Goal: Task Accomplishment & Management: Manage account settings

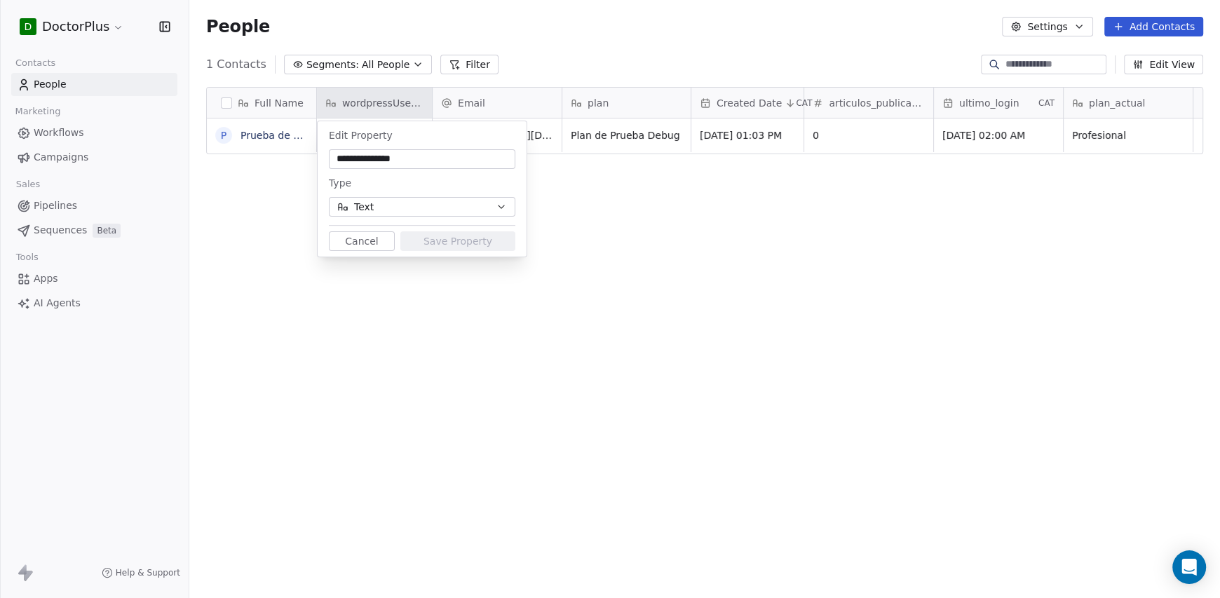
scroll to position [515, 1020]
click at [346, 242] on button "Cancel" at bounding box center [362, 241] width 66 height 20
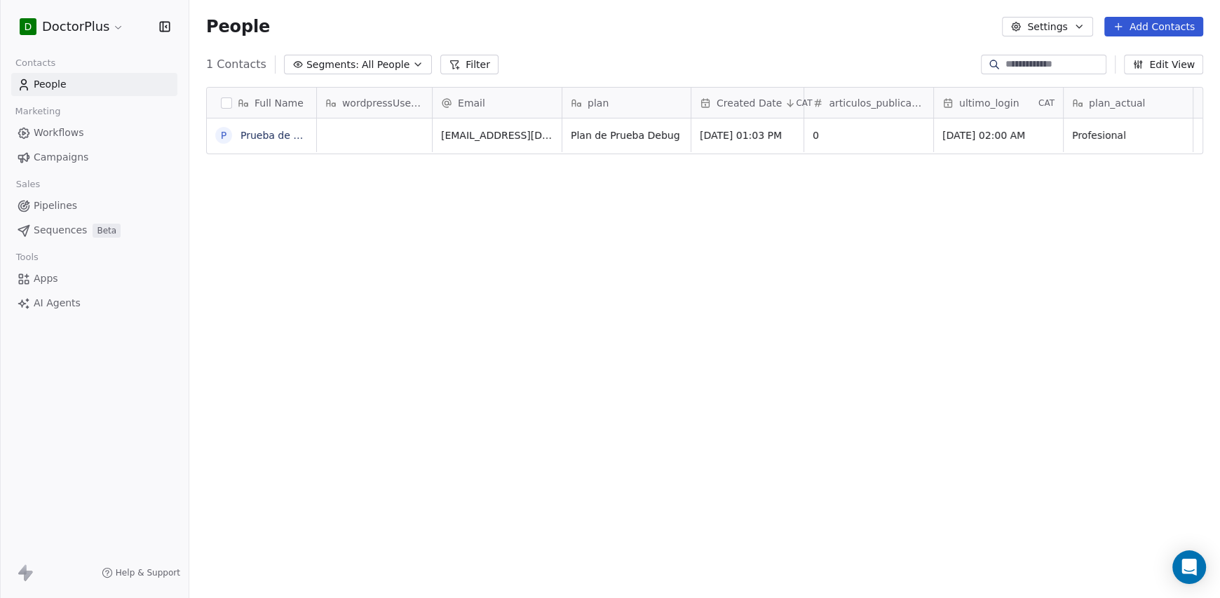
click at [350, 205] on div "Full Name P Prueba de Debug Extremo wordpressUserId Email plan Created Date CAT…" at bounding box center [704, 339] width 1031 height 527
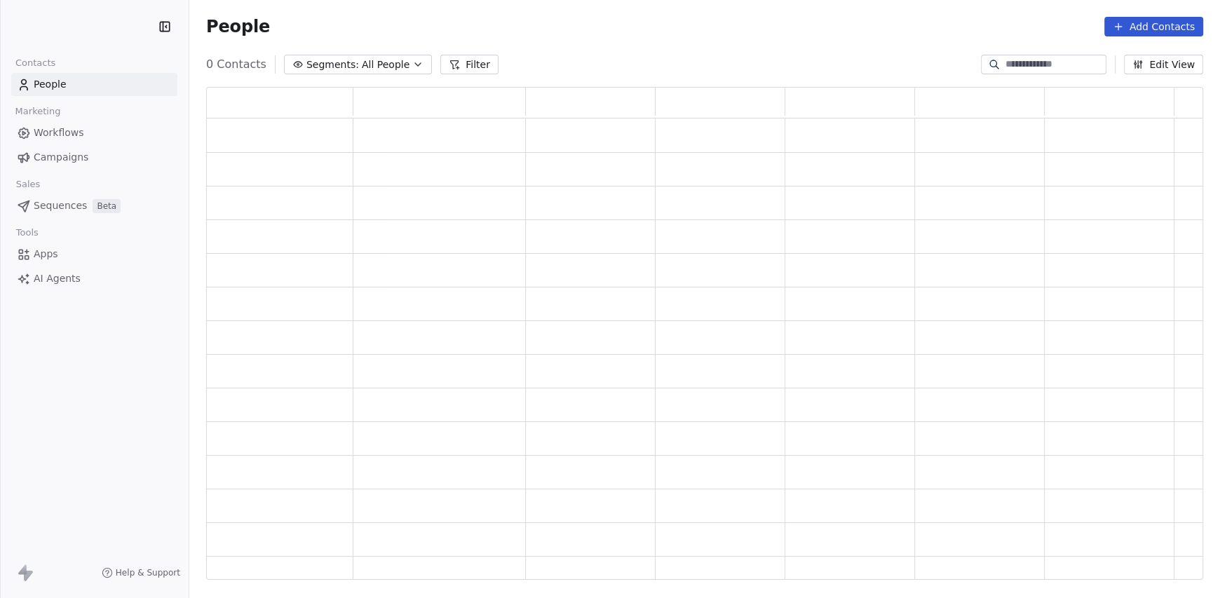
click at [86, 80] on link "People" at bounding box center [94, 84] width 166 height 23
click at [612, 74] on div "0 Contacts Segments: All People Filter Edit View" at bounding box center [704, 64] width 1031 height 22
click at [378, 41] on div "People Add Contacts" at bounding box center [704, 26] width 1031 height 53
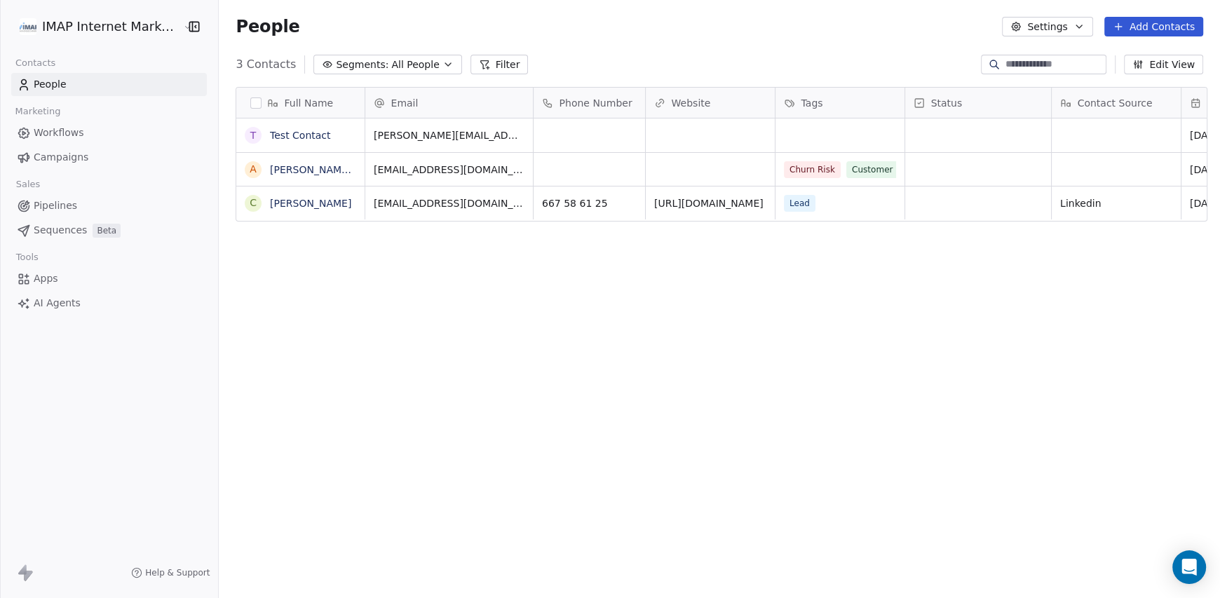
scroll to position [515, 994]
click at [154, 24] on html "IMAP Internet Marketing SL Contacts People Marketing Workflows Campaigns Sales …" at bounding box center [610, 299] width 1220 height 598
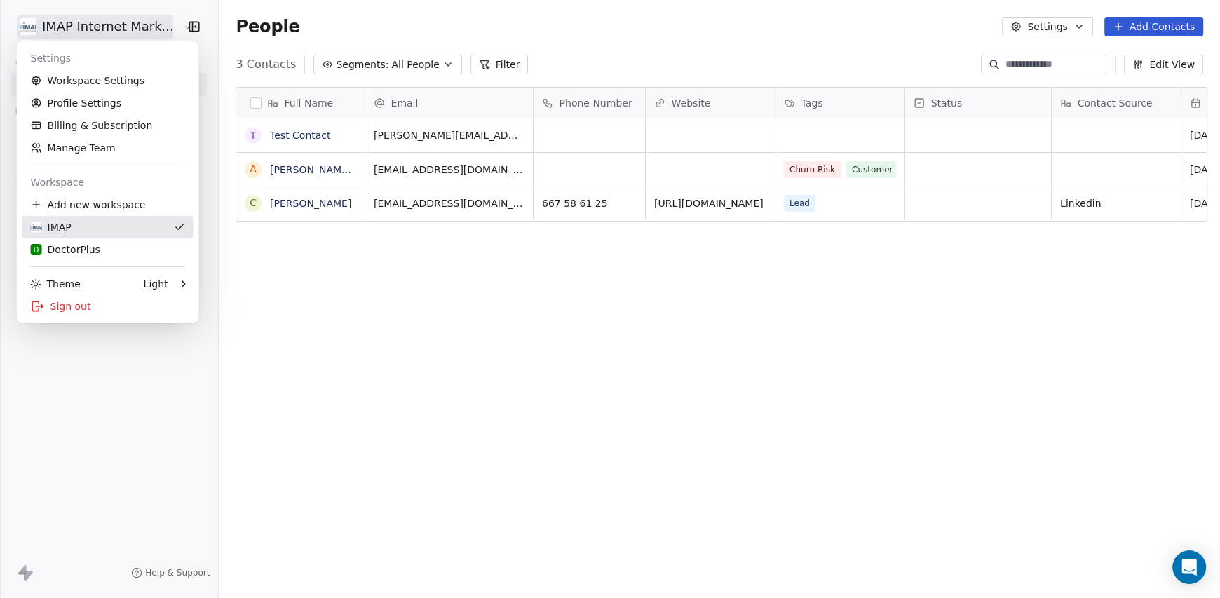
click at [95, 250] on div "D DoctorPlus" at bounding box center [65, 250] width 69 height 14
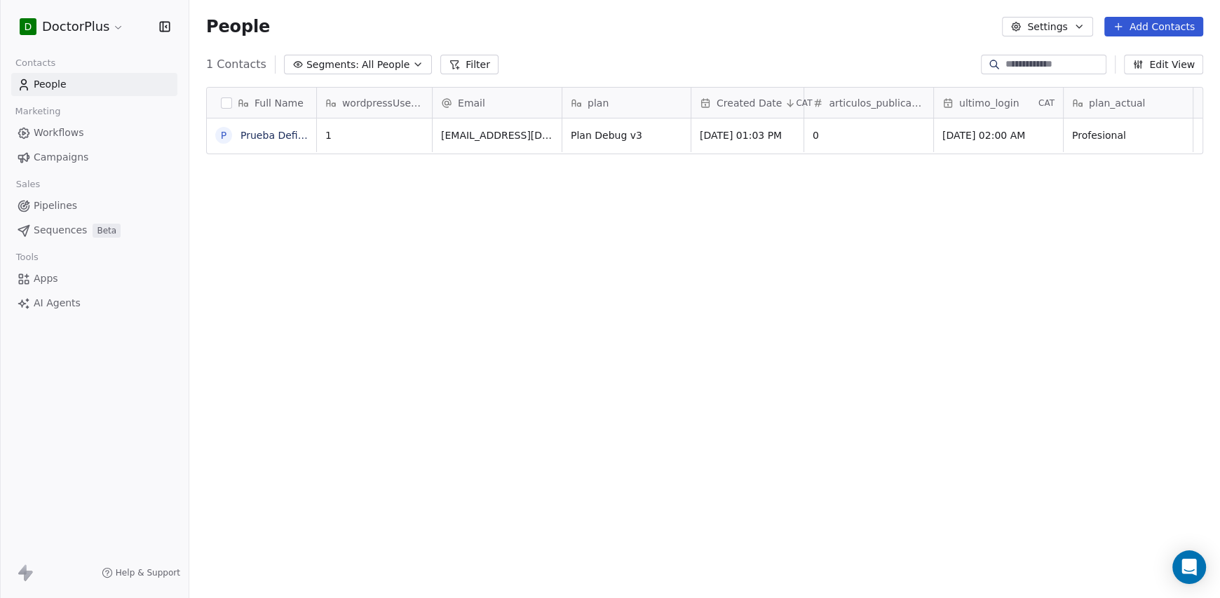
scroll to position [515, 1020]
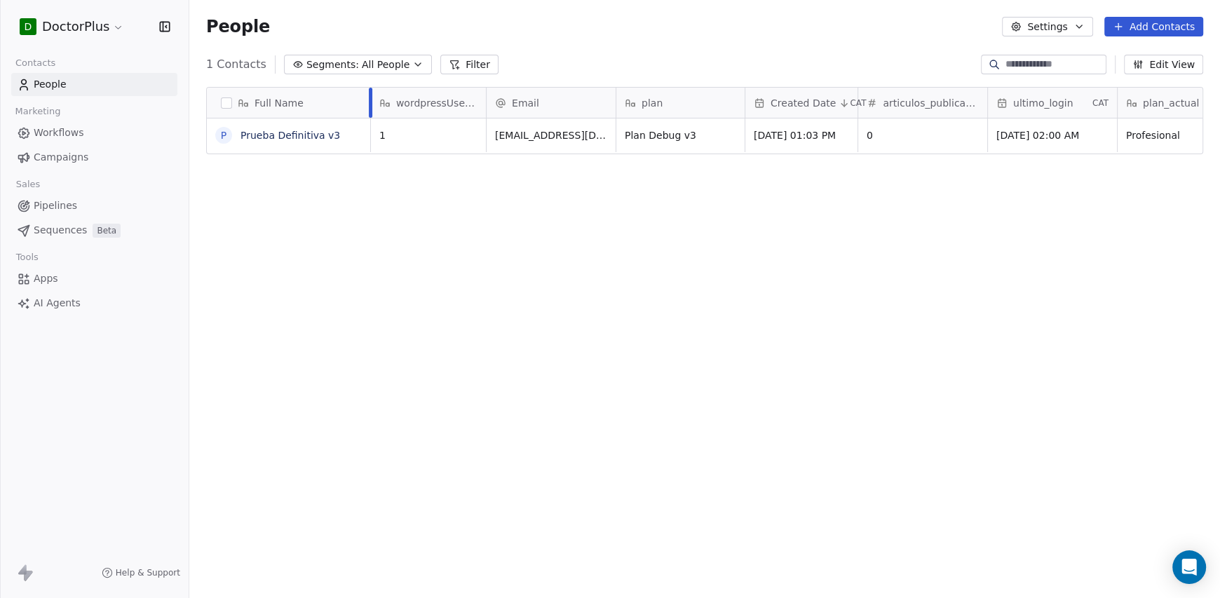
drag, startPoint x: 316, startPoint y: 107, endPoint x: 370, endPoint y: 101, distance: 54.4
click at [370, 101] on div at bounding box center [371, 103] width 4 height 30
click at [766, 324] on div "Full Name P Prueba Definitiva v3 wordpressUserId Email plan Created Date CAT ar…" at bounding box center [704, 339] width 1031 height 527
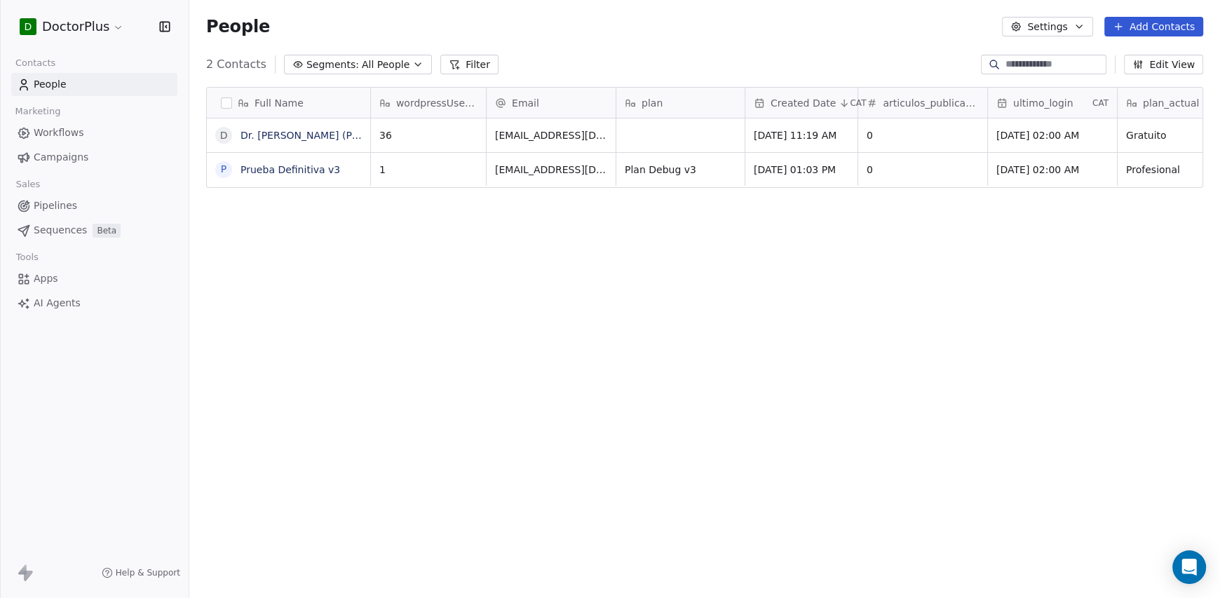
click at [616, 106] on div "plan" at bounding box center [680, 103] width 128 height 30
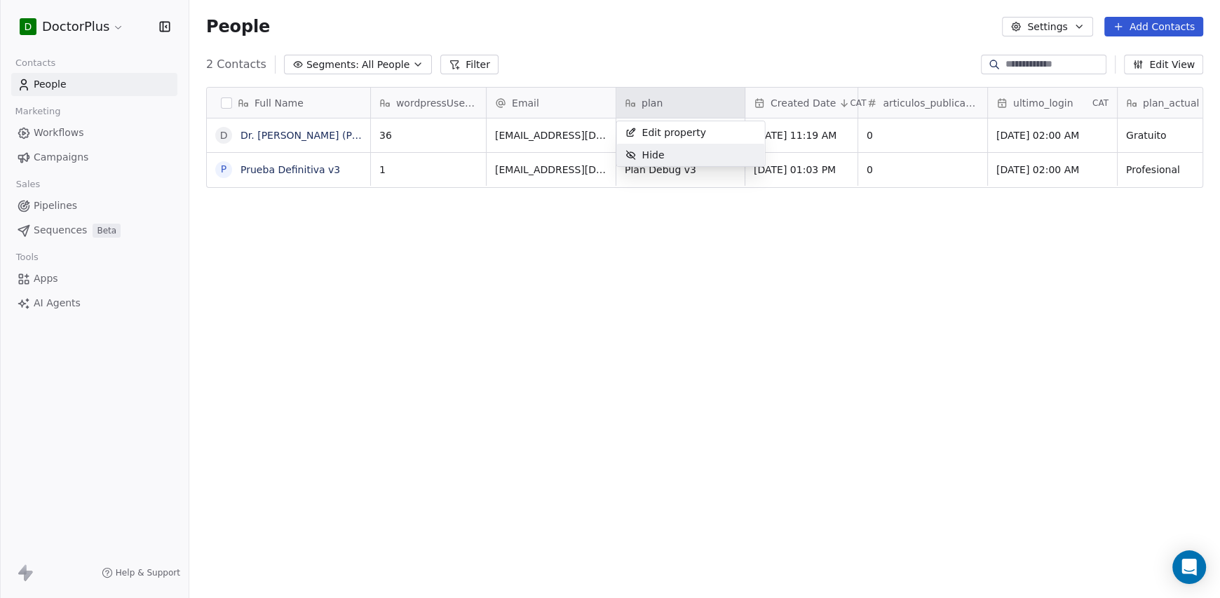
click at [663, 151] on div "Hide" at bounding box center [644, 155] width 56 height 22
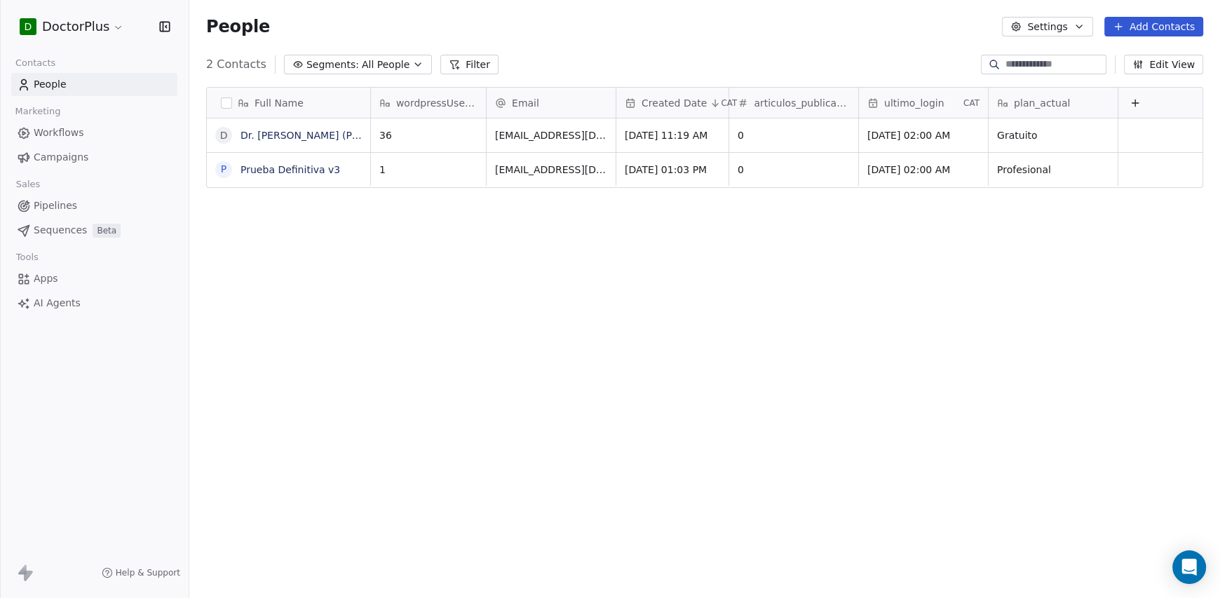
click at [420, 224] on div "Full Name D Dr. Juan Pérez (Prueba) P Prueba Definitiva v3 wordpressUserId Emai…" at bounding box center [704, 339] width 1031 height 527
click at [498, 309] on div "Full Name D Dr. Juan Pérez (Prueba) i imap wordpressUserId Email Created Date C…" at bounding box center [704, 339] width 1031 height 527
click at [289, 36] on div "People Settings Add Contacts" at bounding box center [704, 27] width 997 height 20
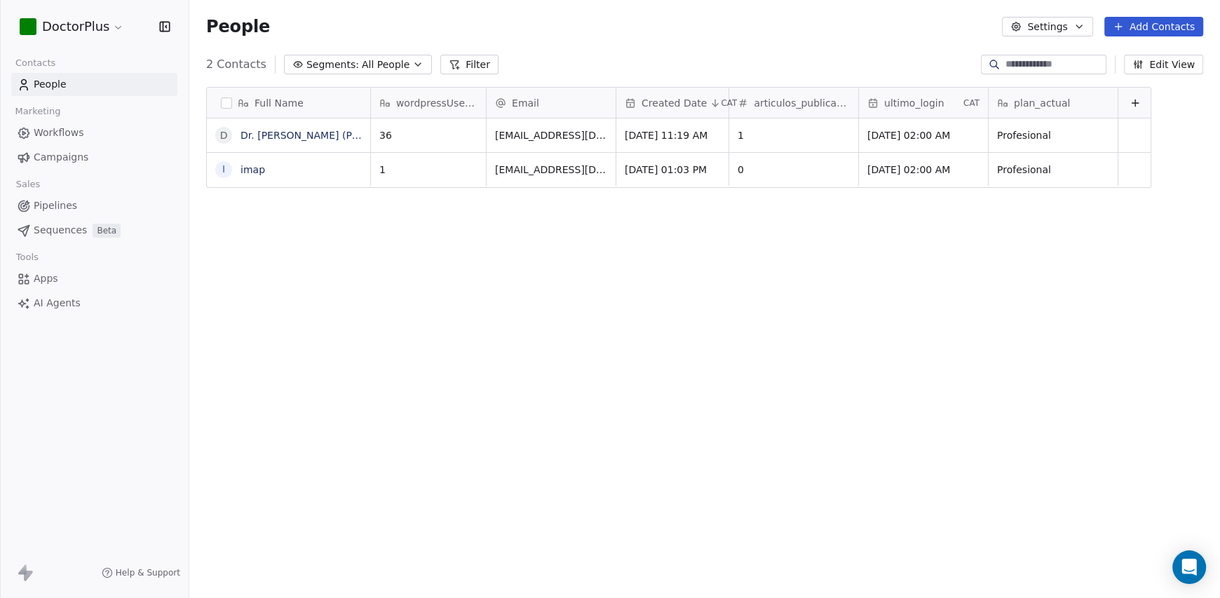
scroll to position [515, 1020]
click at [935, 107] on span "ultimo_login" at bounding box center [914, 103] width 60 height 14
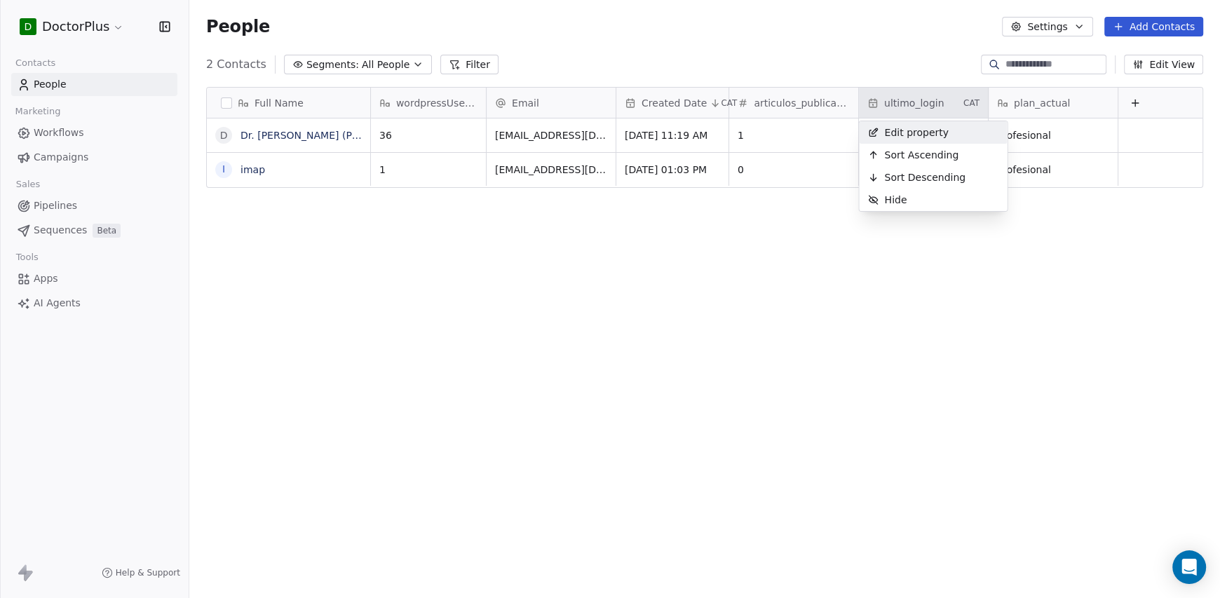
click at [928, 135] on span "Edit property" at bounding box center [916, 133] width 65 height 14
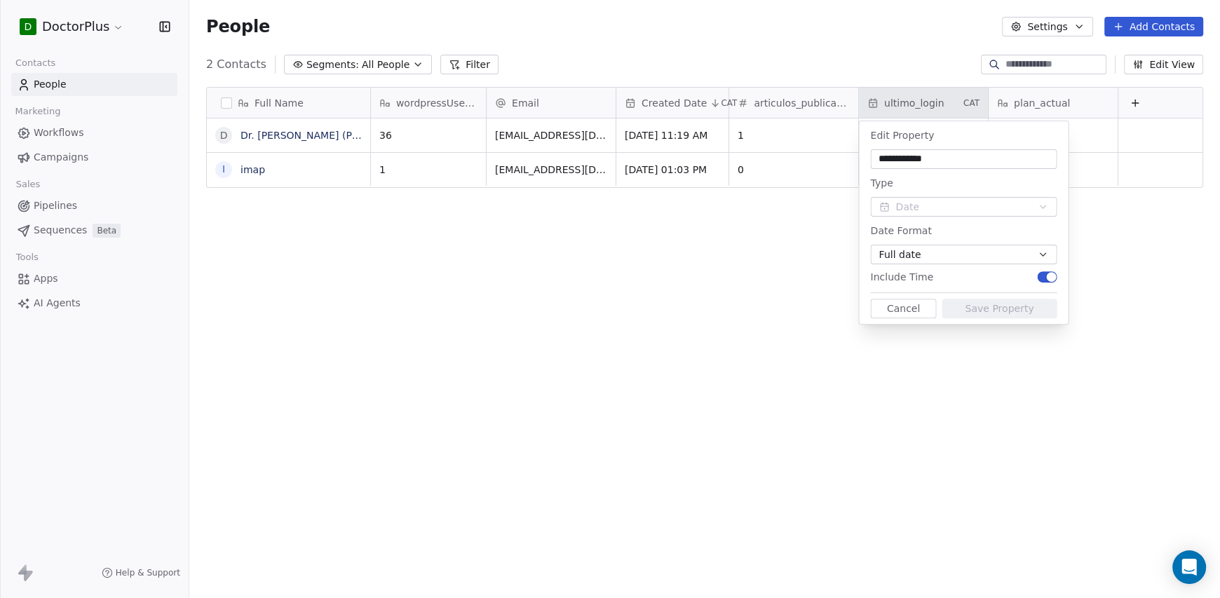
click at [682, 104] on html "**********" at bounding box center [610, 299] width 1220 height 598
click at [666, 102] on html "**********" at bounding box center [610, 299] width 1220 height 598
click at [900, 317] on button "Cancel" at bounding box center [903, 309] width 66 height 20
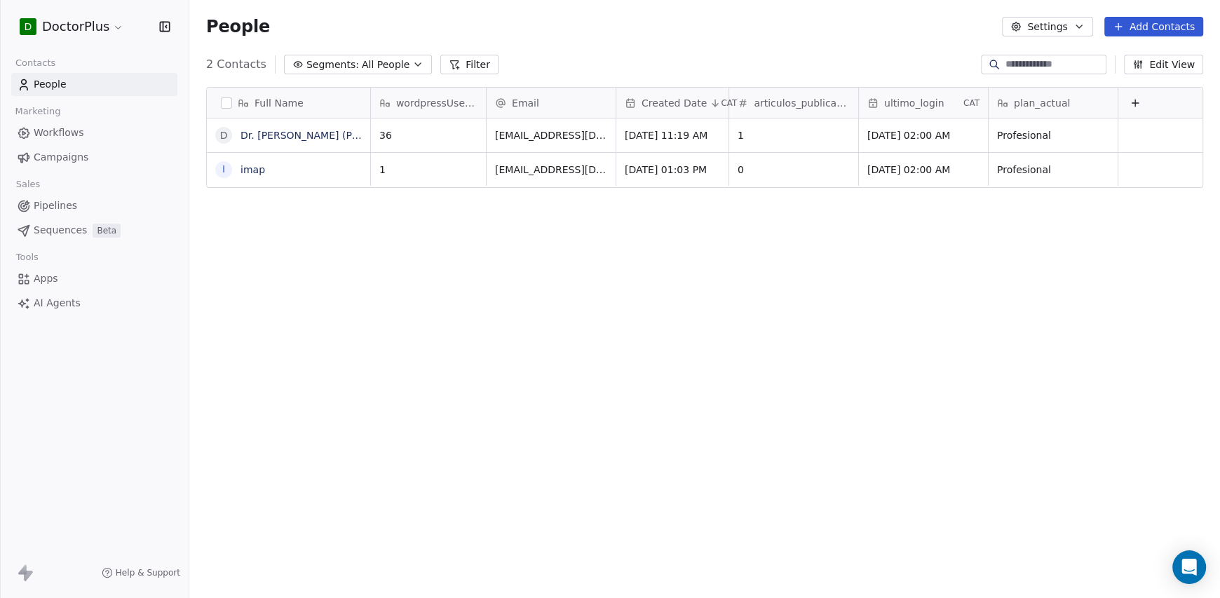
click at [670, 105] on span "Created Date" at bounding box center [674, 103] width 65 height 14
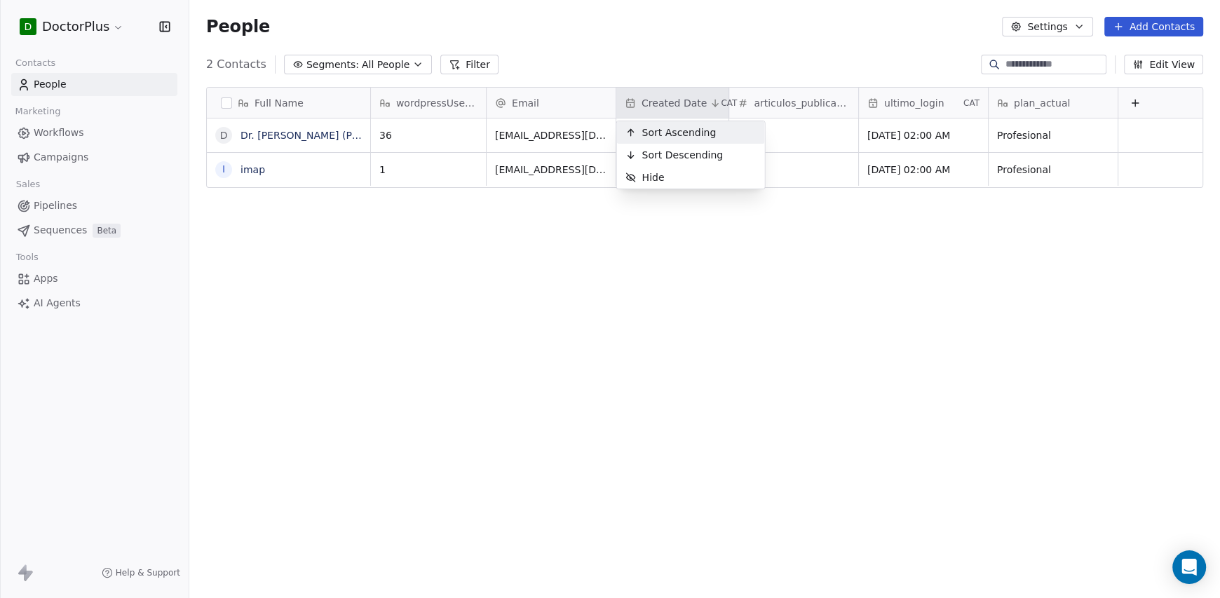
click at [660, 106] on html "D DoctorPlus Contacts People Marketing Workflows Campaigns Sales Pipelines Sequ…" at bounding box center [610, 299] width 1220 height 598
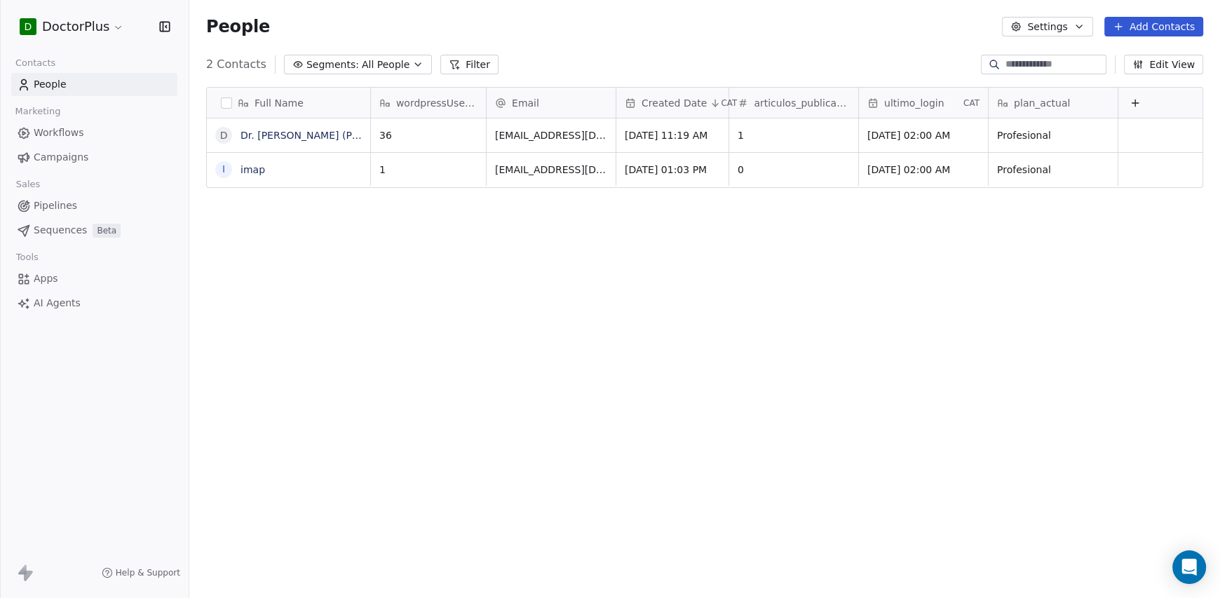
click at [679, 103] on span "Created Date" at bounding box center [674, 103] width 65 height 14
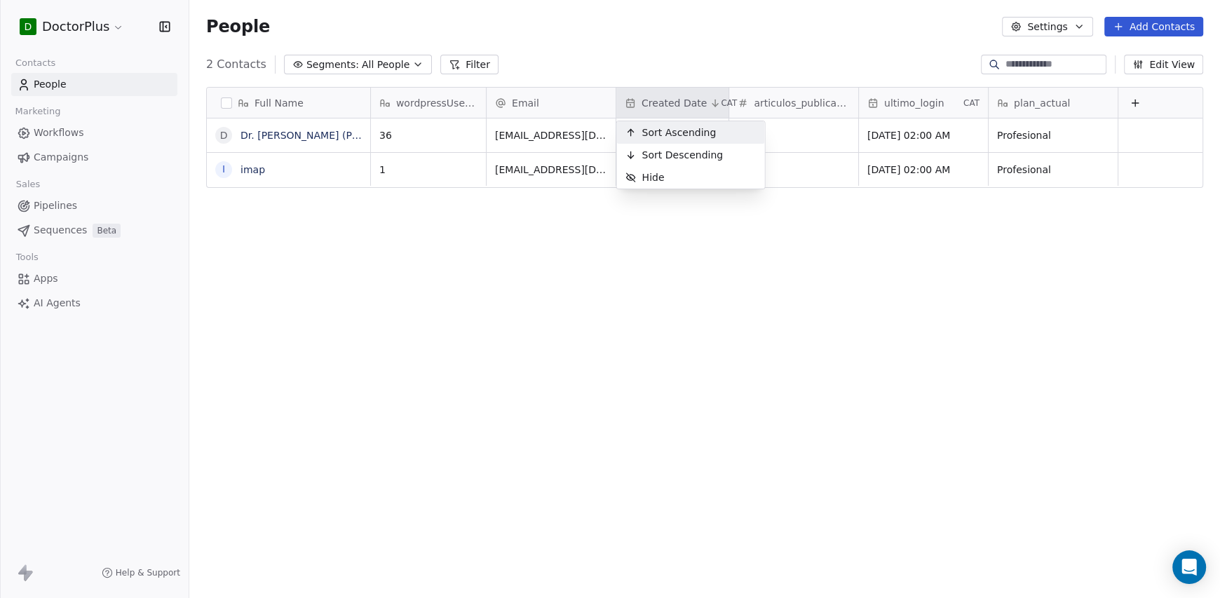
click at [642, 323] on html "D DoctorPlus Contacts People Marketing Workflows Campaigns Sales Pipelines Sequ…" at bounding box center [610, 299] width 1220 height 598
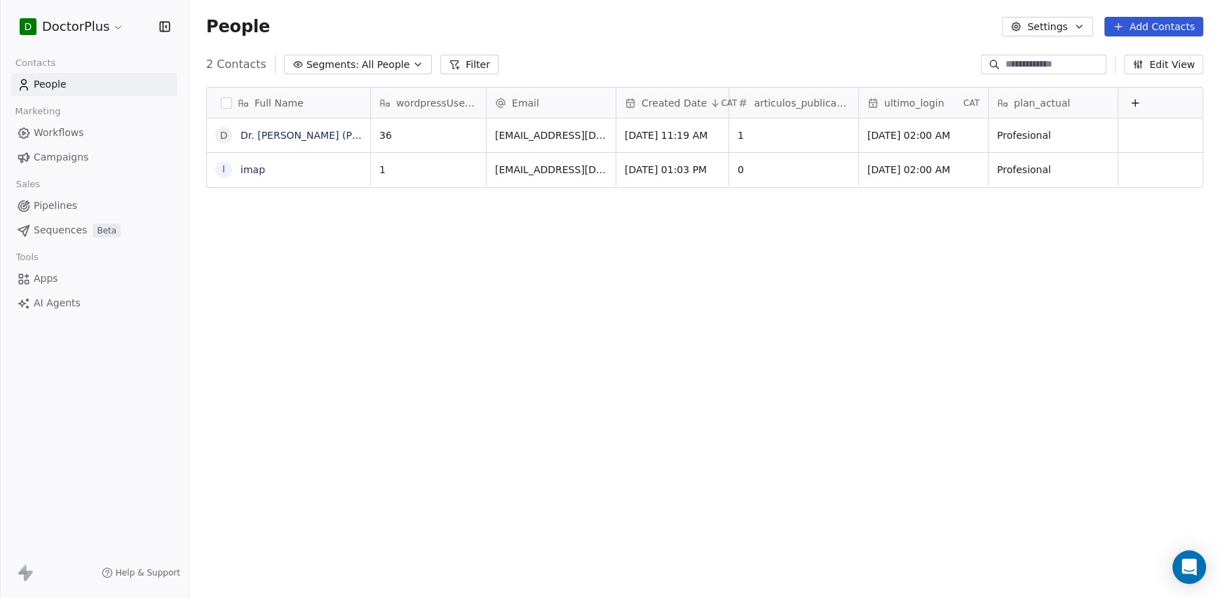
click at [931, 102] on span "ultimo_login" at bounding box center [914, 103] width 60 height 14
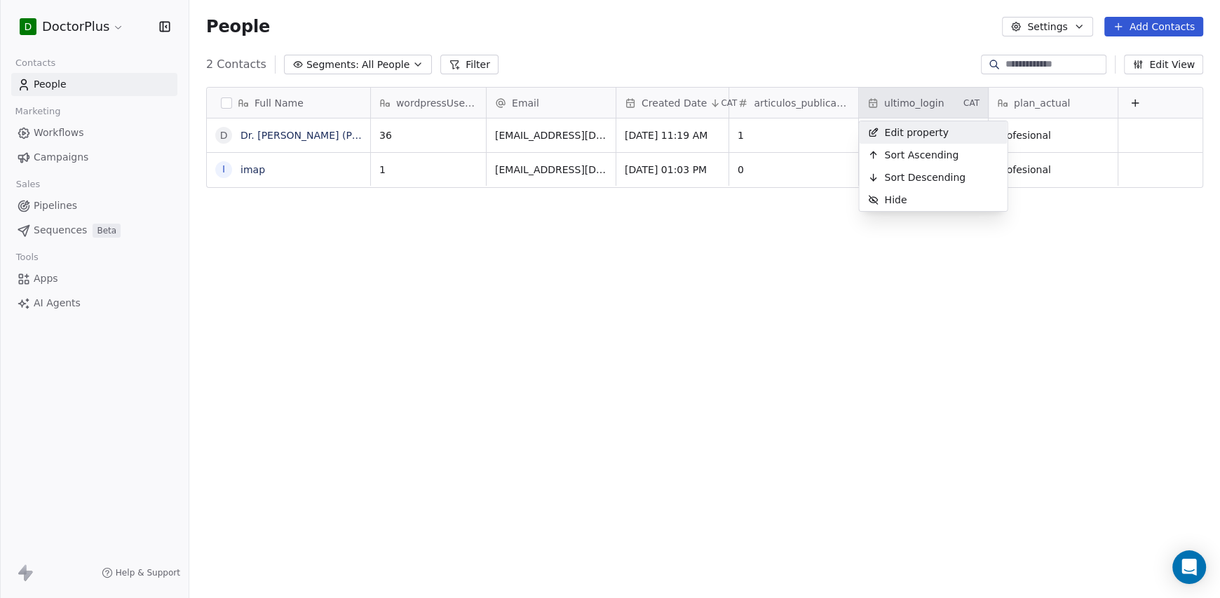
click at [929, 130] on span "Edit property" at bounding box center [916, 133] width 65 height 14
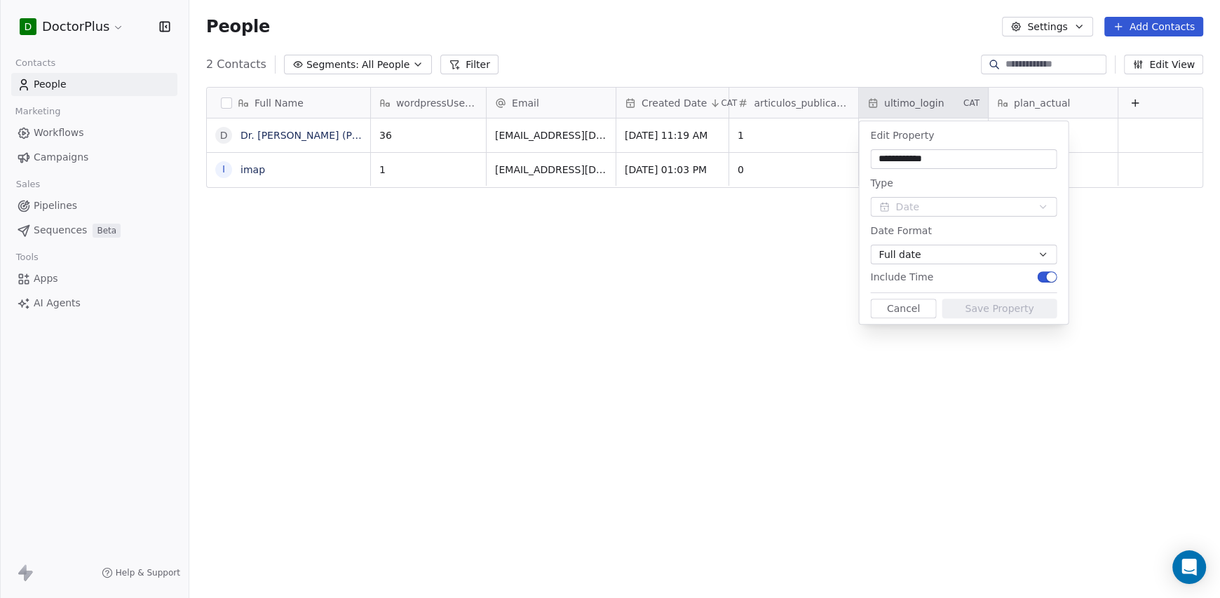
click at [946, 246] on button "Full date" at bounding box center [963, 255] width 187 height 20
click at [936, 304] on span "Date/Month/Year" at bounding box center [926, 307] width 81 height 15
click at [976, 310] on button "Save Property" at bounding box center [999, 309] width 115 height 20
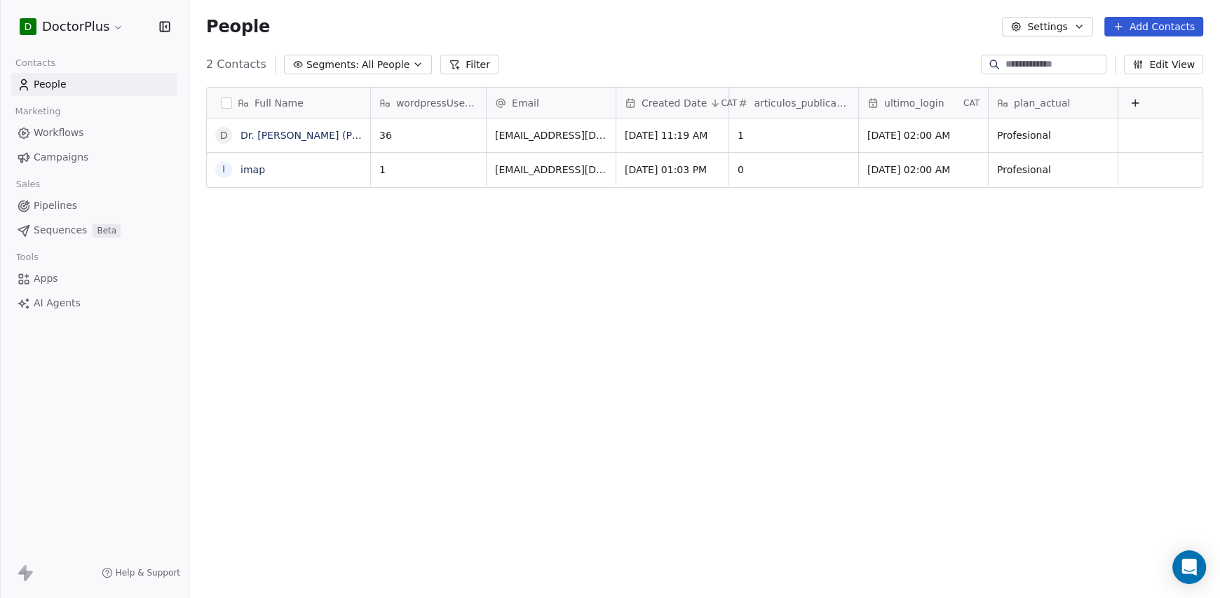
click at [1019, 248] on div "Full Name D Dr. Juan Pérez (Prueba) i imap wordpressUserId Email Created Date C…" at bounding box center [704, 339] width 1031 height 527
click at [525, 222] on div "Full Name D Dr. Juan Pérez (Prueba) i imap wordpressUserId Email Created Date C…" at bounding box center [704, 339] width 1031 height 527
click at [612, 311] on div "Full Name D Dr. [PERSON_NAME] (Prueba) i imap wordpressUserId Email Created Dat…" at bounding box center [704, 339] width 1031 height 527
click at [383, 133] on span "36" at bounding box center [416, 135] width 72 height 14
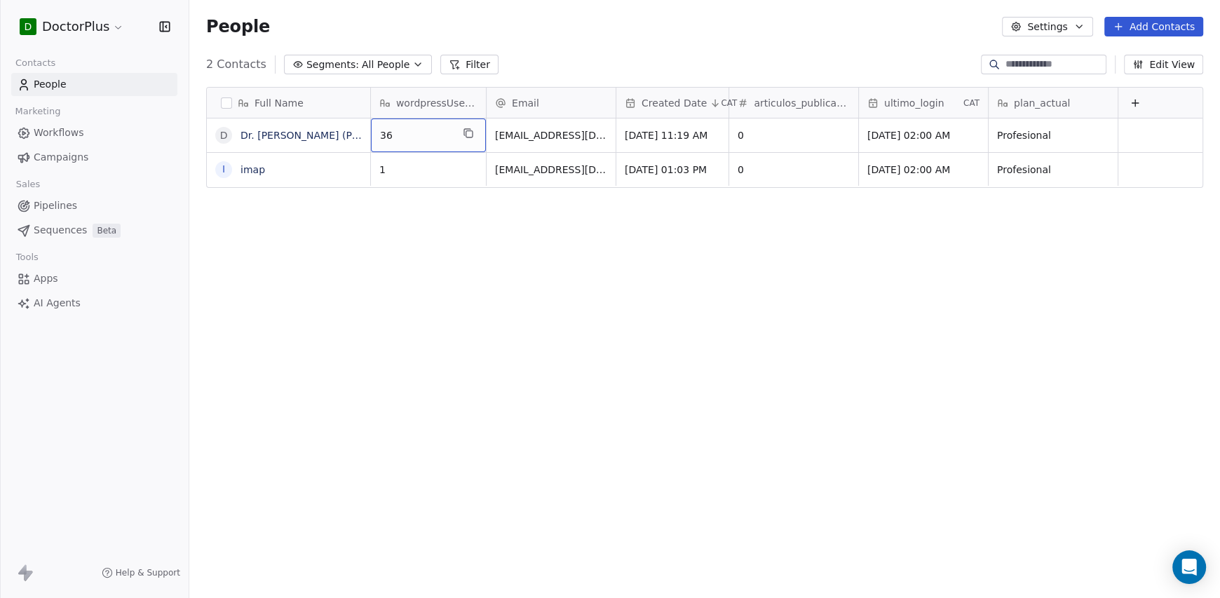
click at [383, 133] on span "36" at bounding box center [416, 135] width 72 height 14
click at [426, 231] on html "D DoctorPlus Contacts People Marketing Workflows Campaigns Sales Pipelines Sequ…" at bounding box center [610, 299] width 1220 height 598
click at [627, 54] on div "2 Contacts Segments: All People Filter Edit View" at bounding box center [704, 64] width 1031 height 22
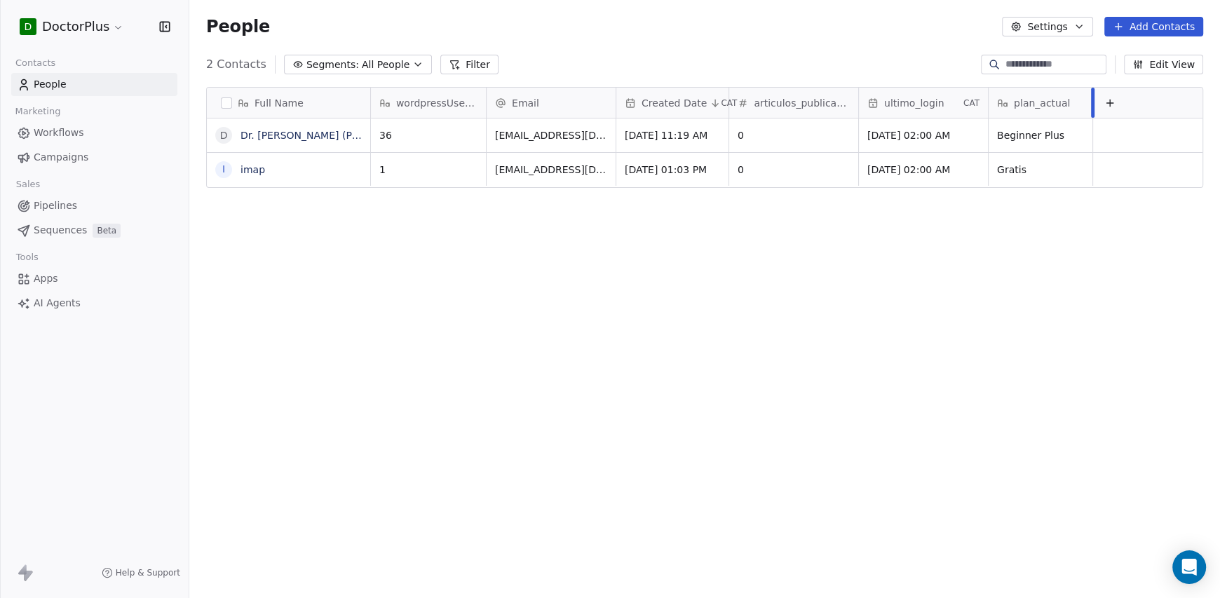
drag, startPoint x: 1117, startPoint y: 109, endPoint x: 1092, endPoint y: 107, distance: 25.3
click at [1092, 107] on div at bounding box center [1093, 103] width 4 height 30
drag, startPoint x: 1093, startPoint y: 106, endPoint x: 1078, endPoint y: 102, distance: 15.3
click at [1078, 102] on div at bounding box center [1078, 103] width 4 height 30
drag, startPoint x: 727, startPoint y: 102, endPoint x: 752, endPoint y: 100, distance: 26.0
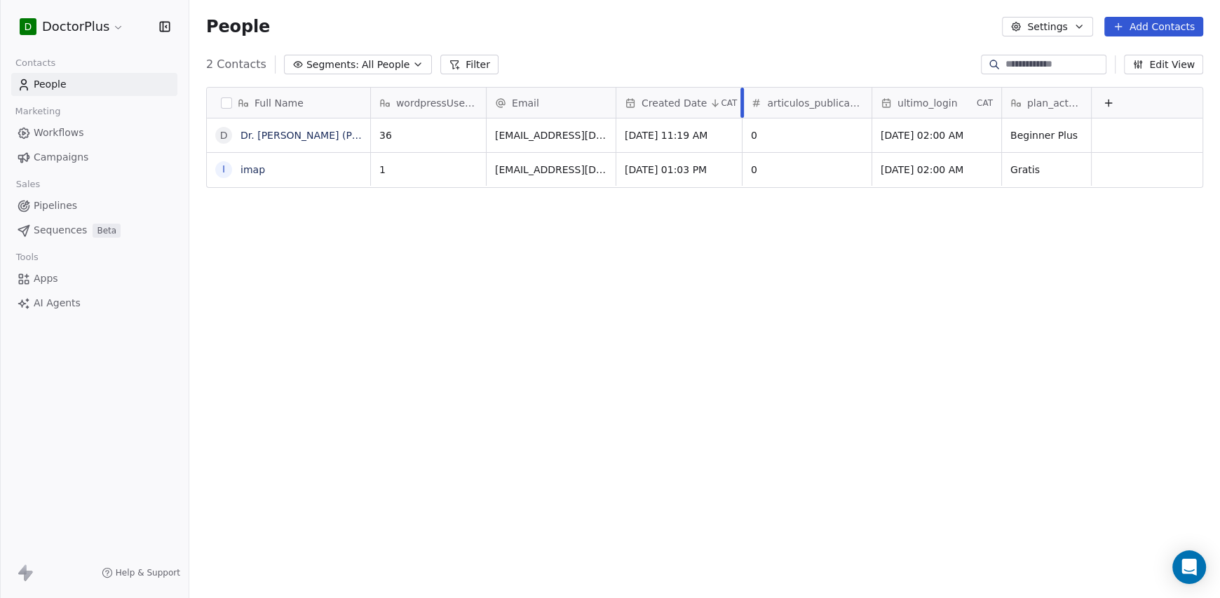
click at [744, 100] on div at bounding box center [743, 103] width 4 height 30
drag, startPoint x: 687, startPoint y: 136, endPoint x: 701, endPoint y: 136, distance: 13.3
click at [943, 352] on div "Full Name o oscar i imap wordpressUserId Email Created Date CAT articulos_publi…" at bounding box center [704, 339] width 1031 height 527
click at [498, 232] on div "Full Name o oscar i imap wordpressUserId Email Created Date CAT articulos_publi…" at bounding box center [704, 339] width 1031 height 527
click at [108, 81] on link "People" at bounding box center [94, 84] width 166 height 23
